Goal: Use online tool/utility: Utilize a website feature to perform a specific function

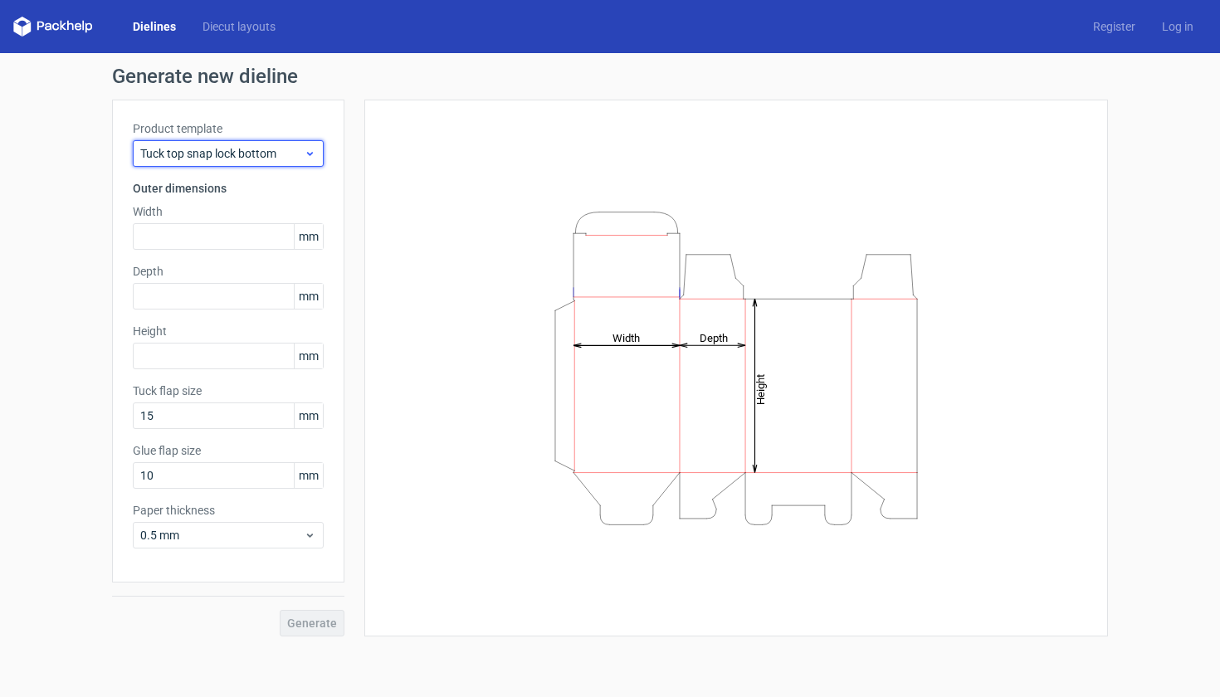
click at [223, 151] on span "Tuck top snap lock bottom" at bounding box center [222, 153] width 164 height 17
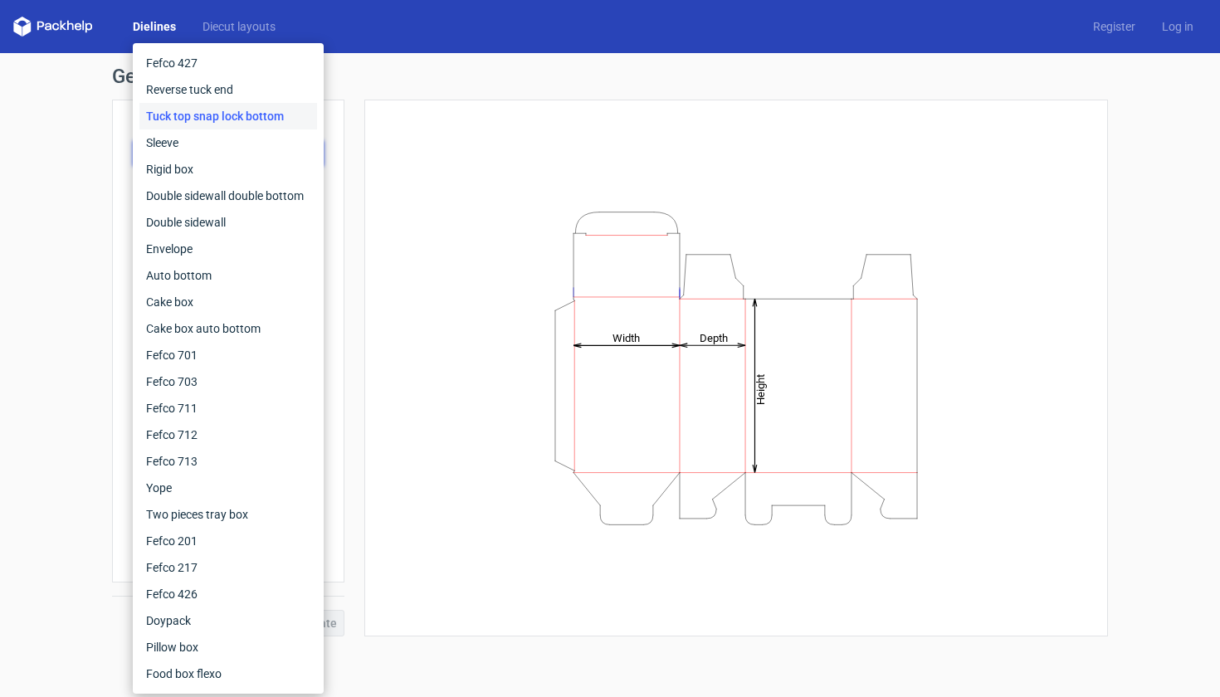
click at [93, 266] on div "Generate new dieline Product template Tuck top snap lock bottom Outer dimension…" at bounding box center [610, 351] width 1220 height 597
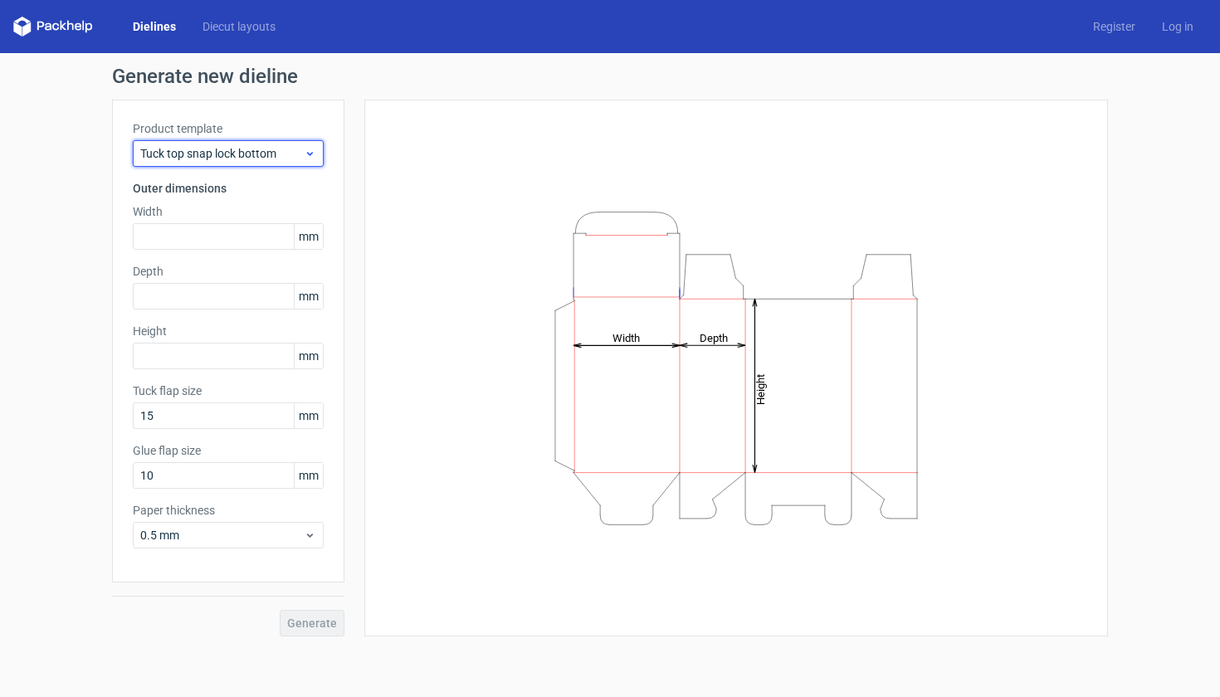
click at [231, 154] on span "Tuck top snap lock bottom" at bounding box center [222, 153] width 164 height 17
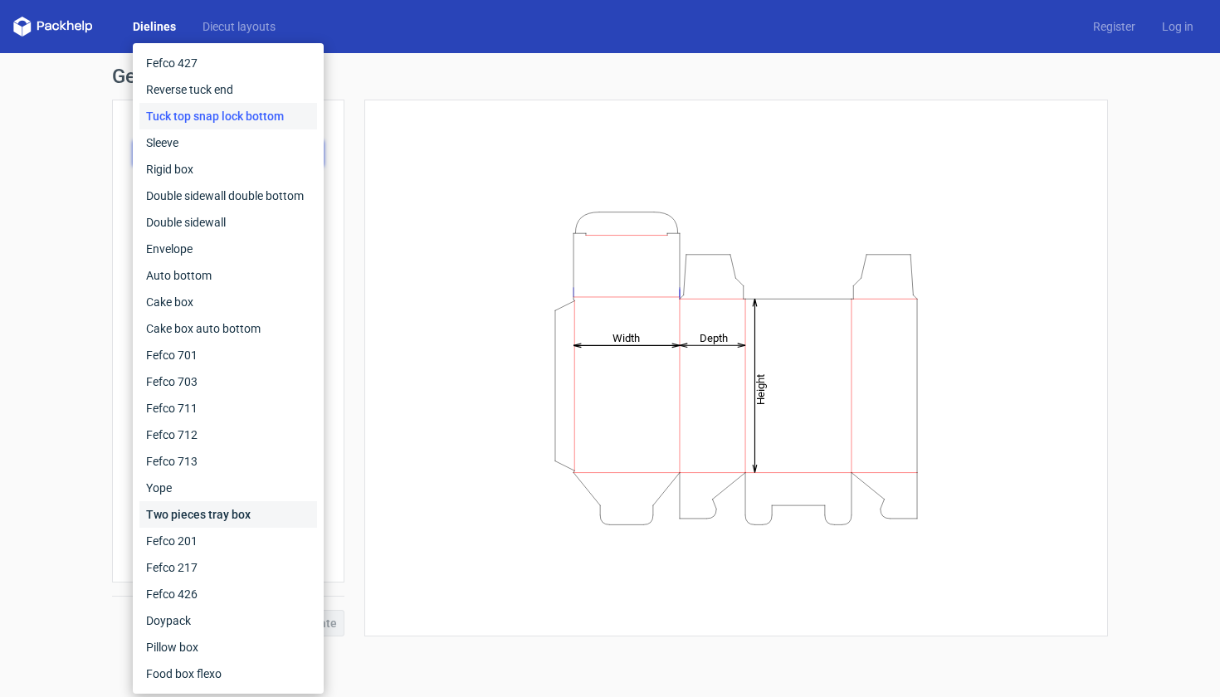
click at [170, 518] on div "Two pieces tray box" at bounding box center [228, 514] width 178 height 27
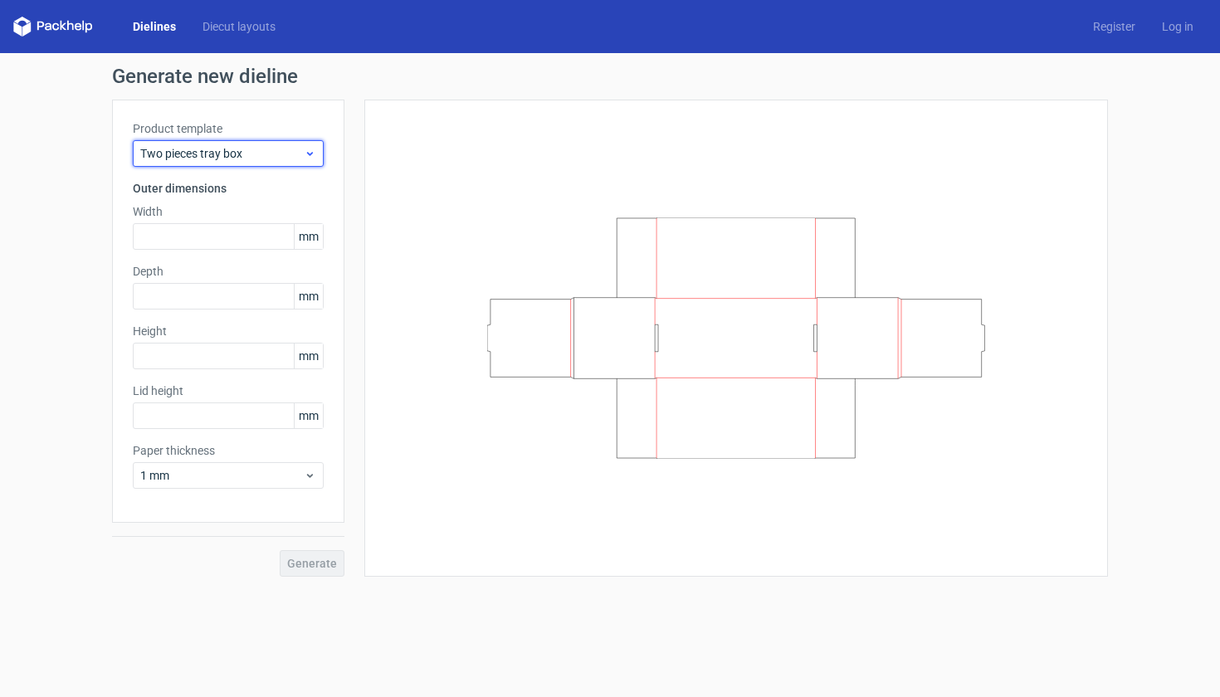
click at [253, 159] on span "Two pieces tray box" at bounding box center [222, 153] width 164 height 17
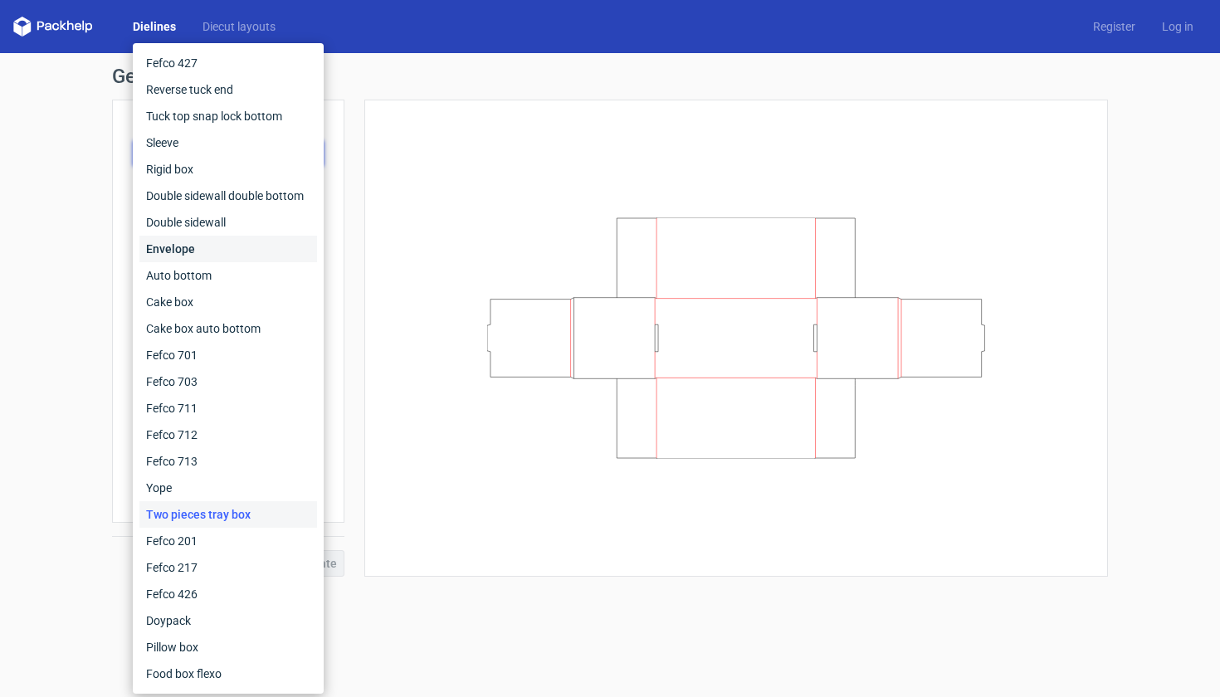
click at [286, 261] on div "Envelope" at bounding box center [228, 249] width 178 height 27
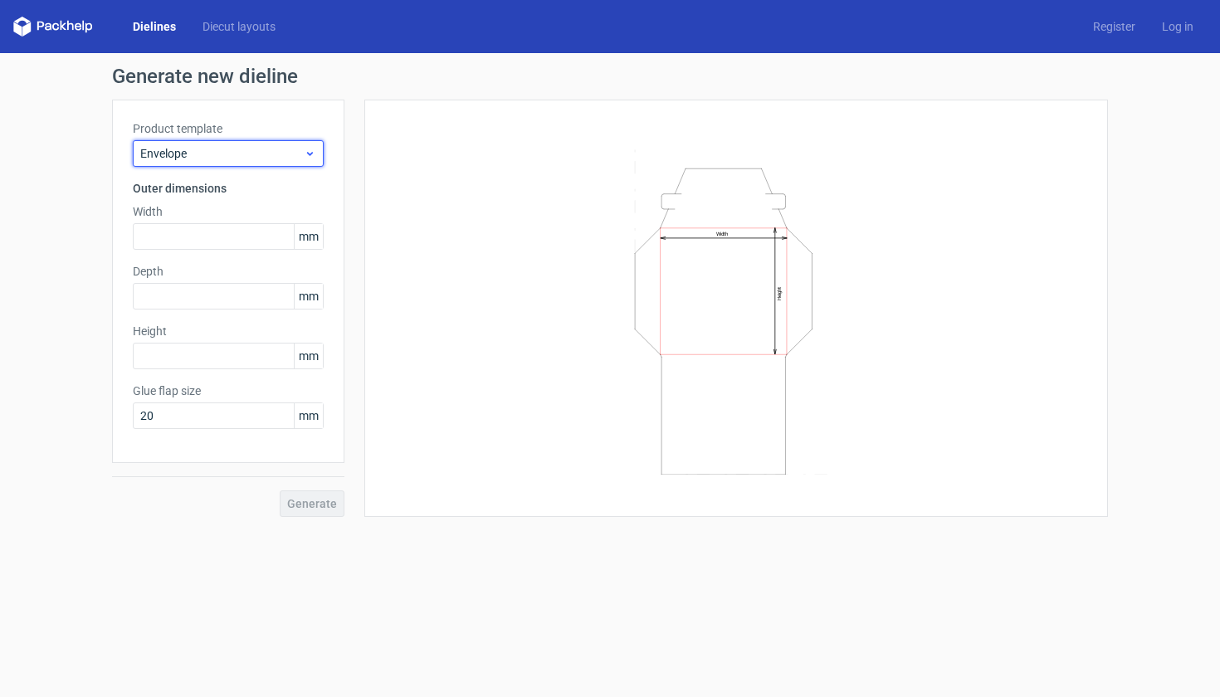
click at [276, 159] on span "Envelope" at bounding box center [222, 153] width 164 height 17
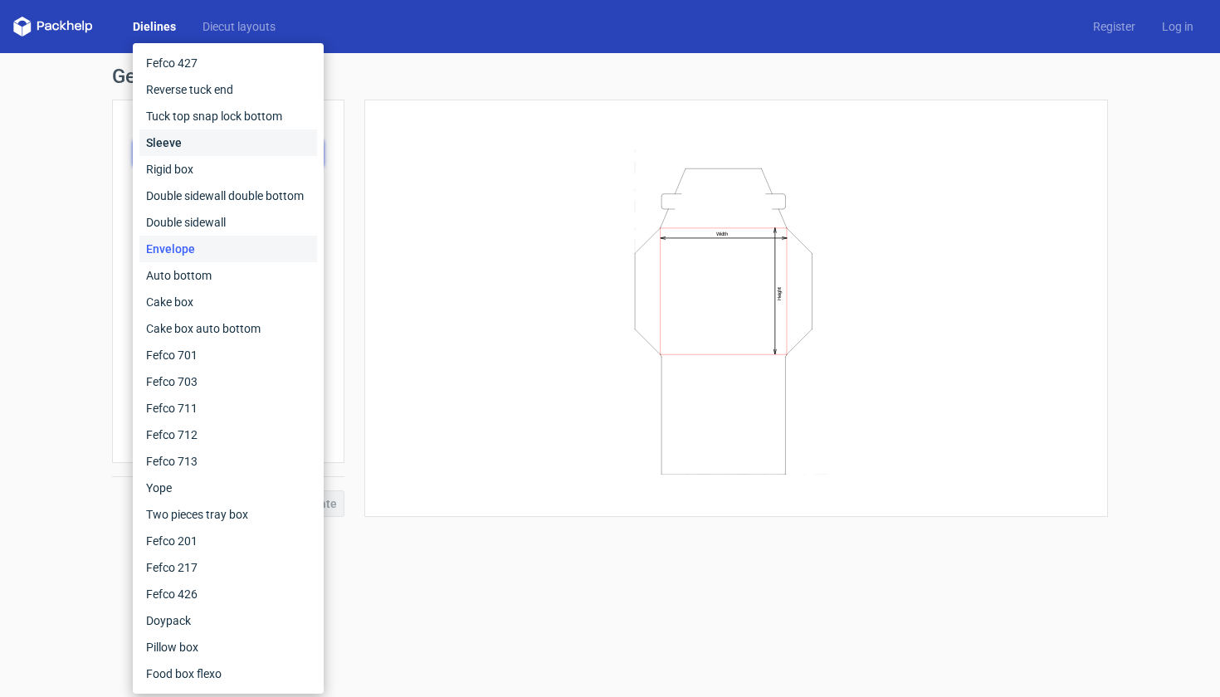
click at [273, 149] on div "Sleeve" at bounding box center [228, 142] width 178 height 27
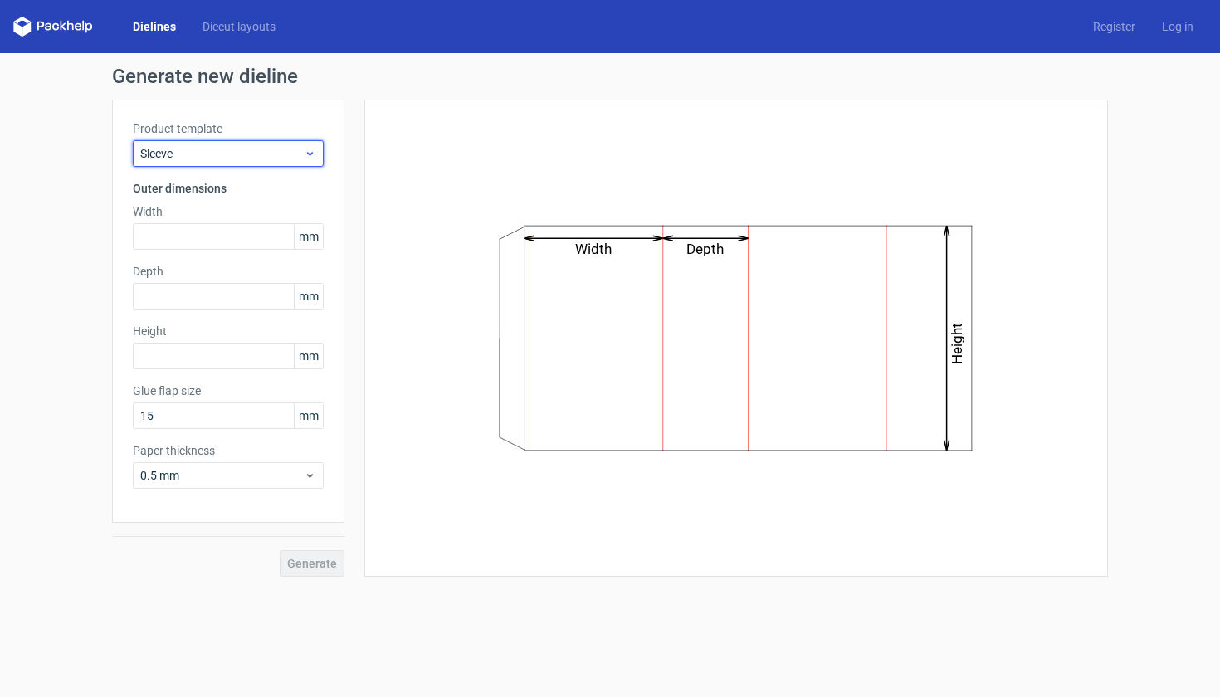
click at [276, 146] on span "Sleeve" at bounding box center [222, 153] width 164 height 17
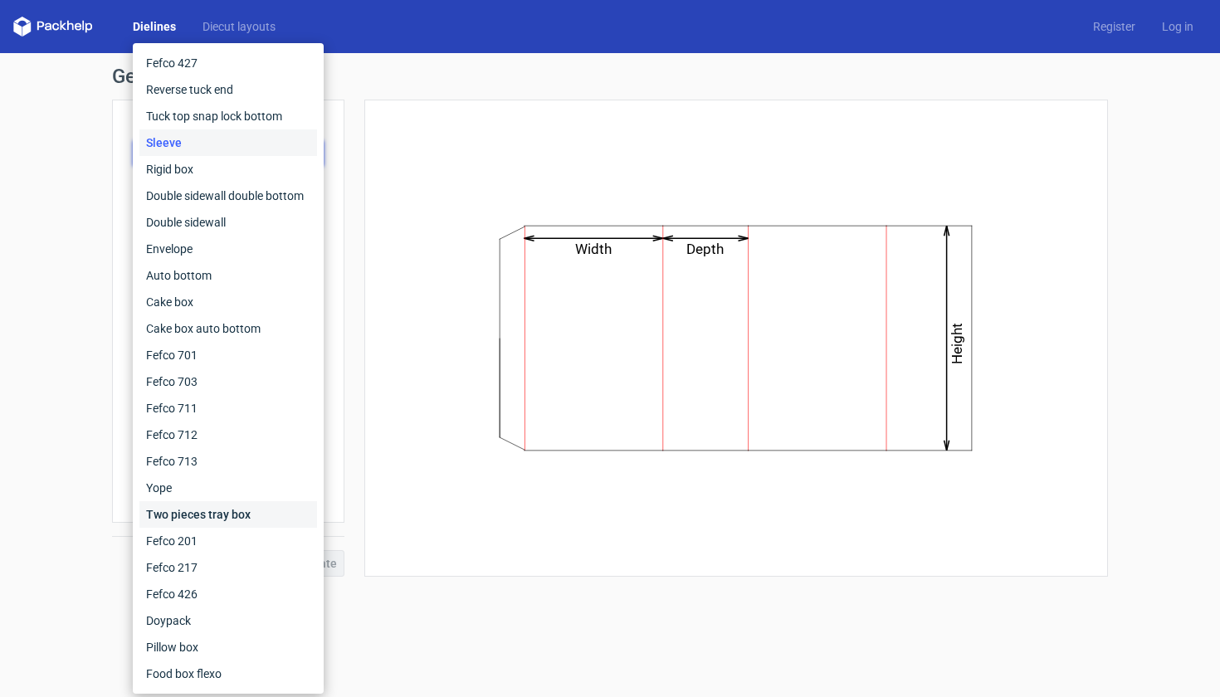
click at [261, 516] on div "Two pieces tray box" at bounding box center [228, 514] width 178 height 27
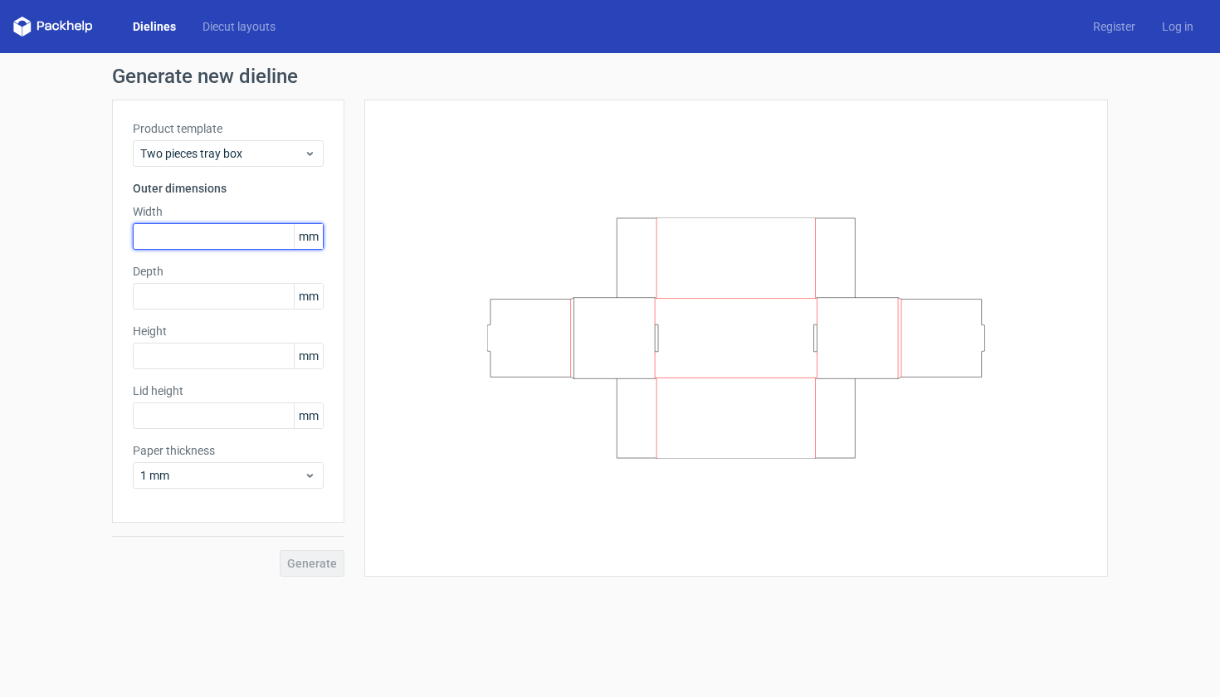
click at [243, 242] on input "text" at bounding box center [228, 236] width 191 height 27
type input "3"
type input "76"
click at [245, 284] on input "text" at bounding box center [228, 296] width 191 height 27
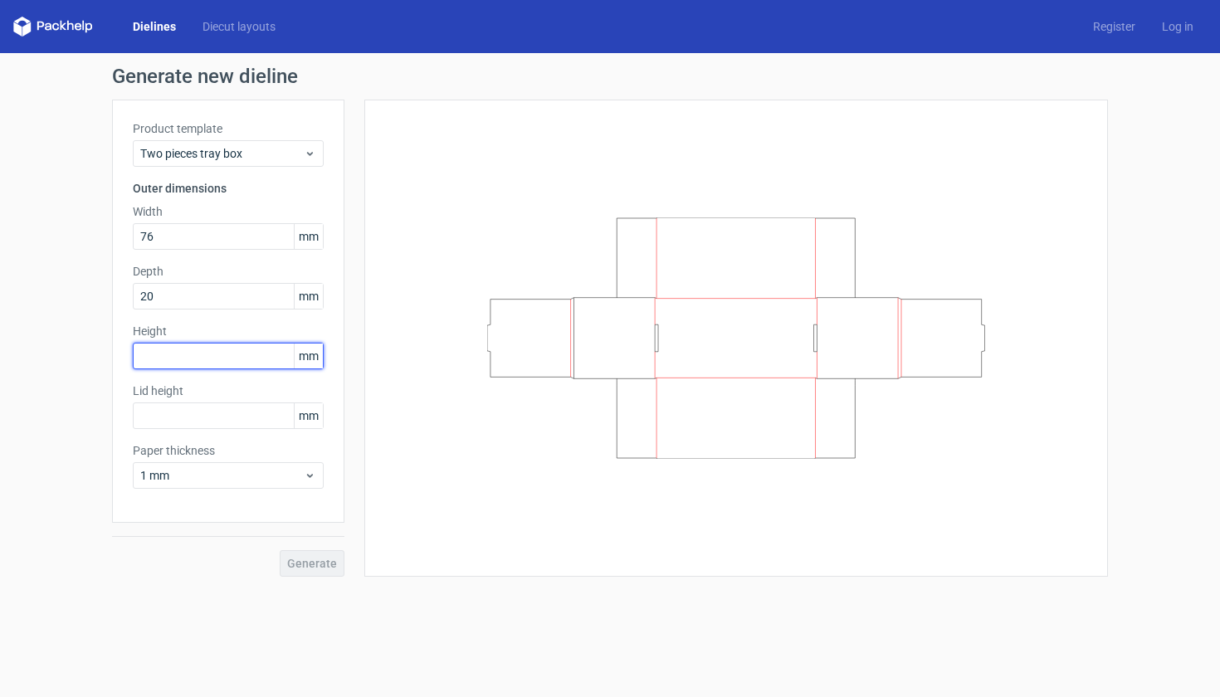
click at [239, 360] on div "Height mm" at bounding box center [228, 346] width 191 height 46
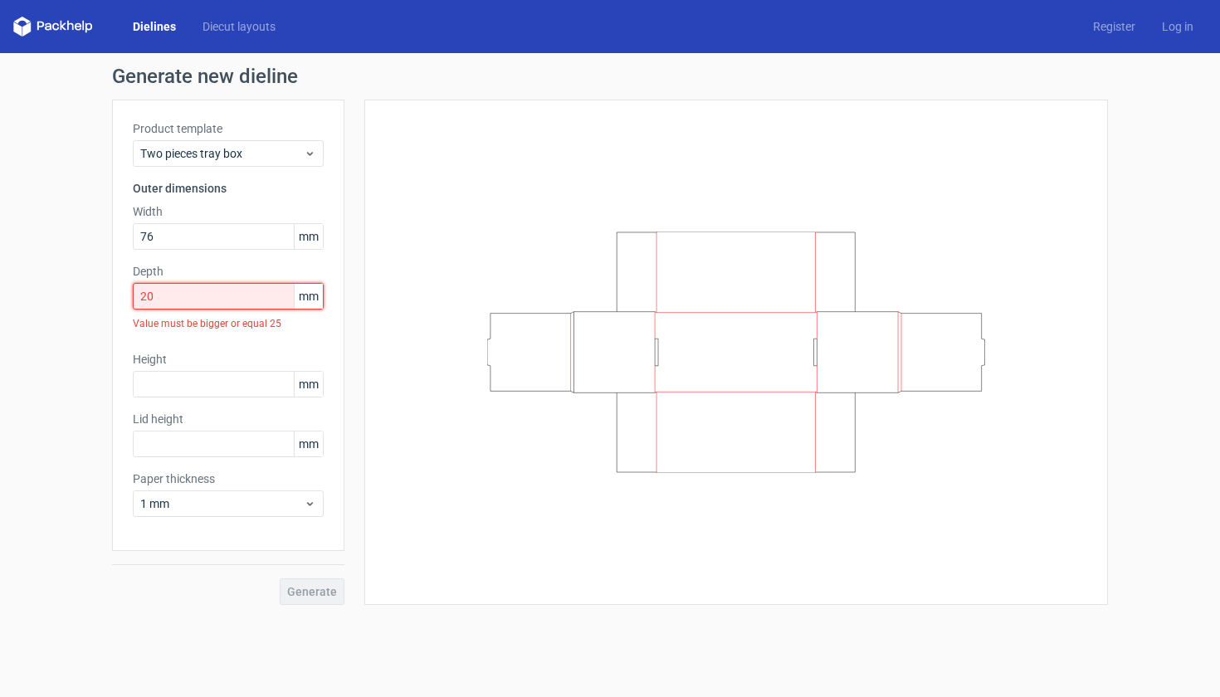
click at [222, 294] on input "20" at bounding box center [228, 296] width 191 height 27
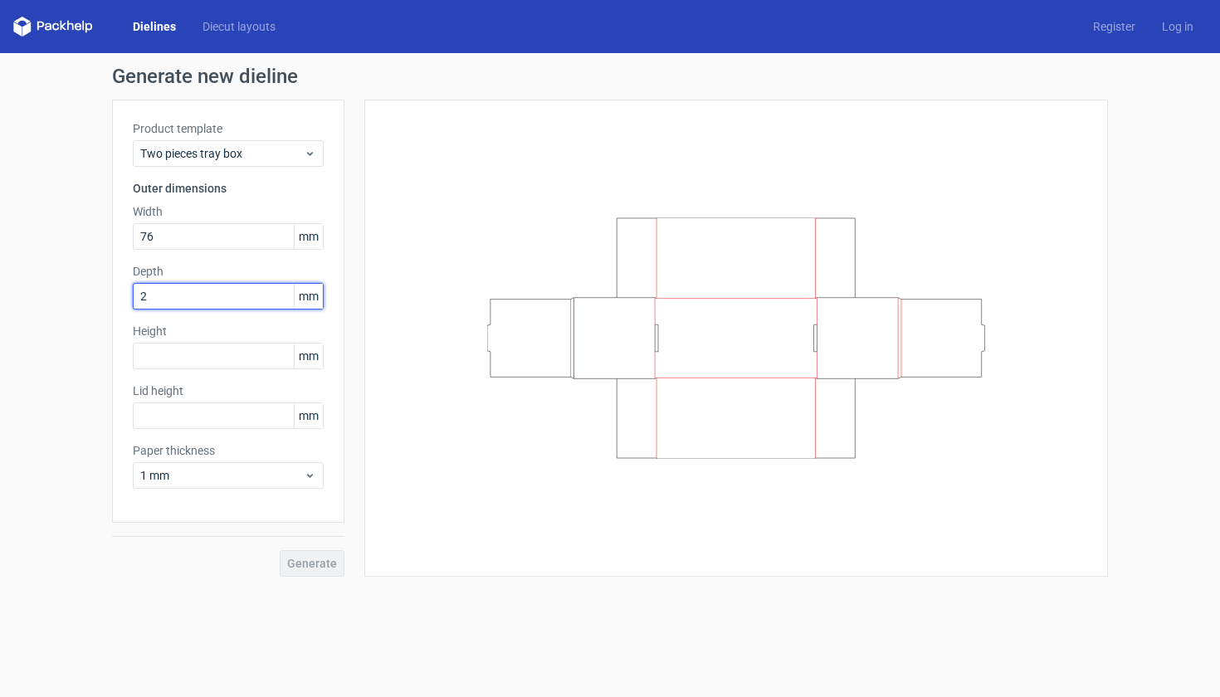
type input "25"
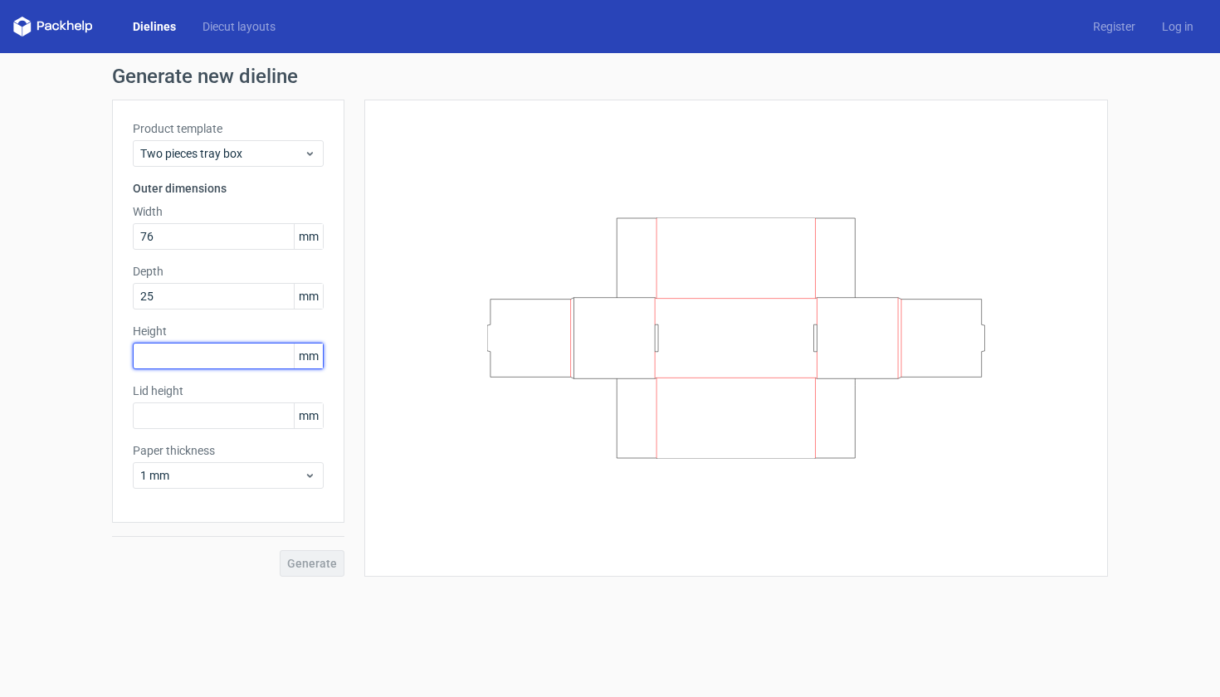
click at [207, 365] on input "text" at bounding box center [228, 356] width 191 height 27
type input "203"
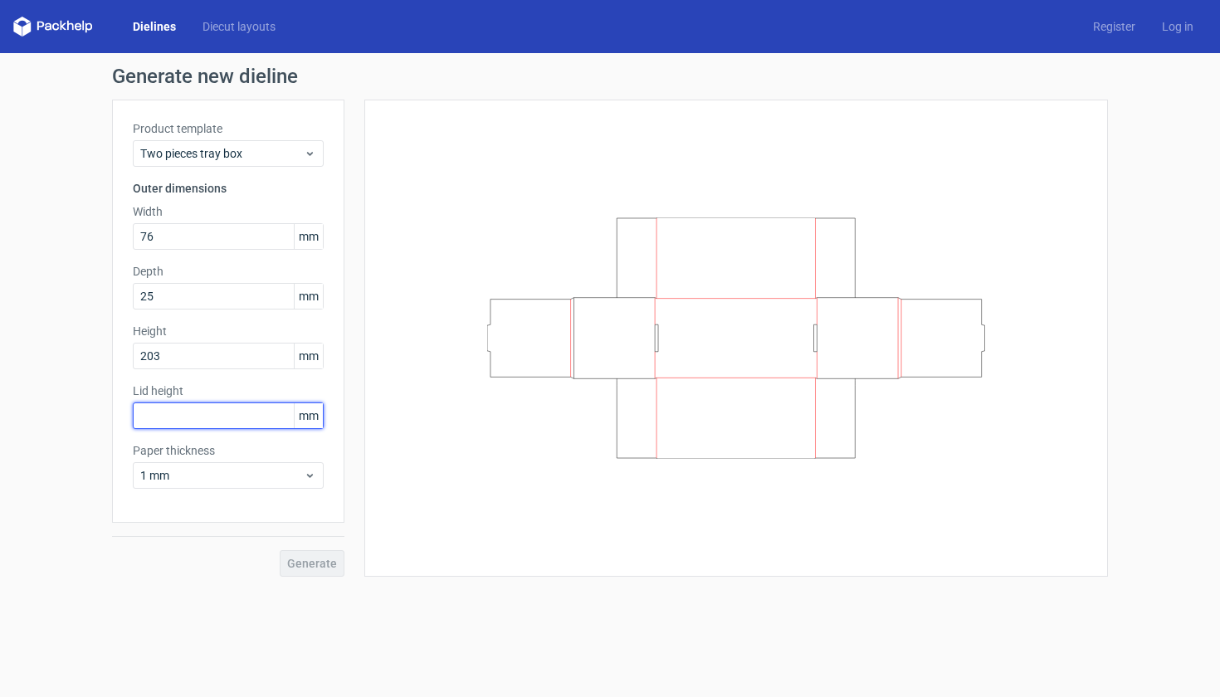
click at [245, 425] on input "text" at bounding box center [228, 416] width 191 height 27
type input "203"
click at [313, 568] on span "Generate" at bounding box center [312, 564] width 50 height 12
